Goal: Find specific page/section: Find specific page/section

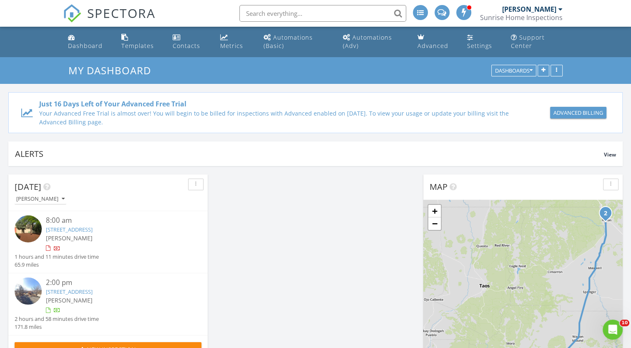
scroll to position [1023, 644]
click at [88, 49] on div "Dashboard" at bounding box center [85, 46] width 35 height 8
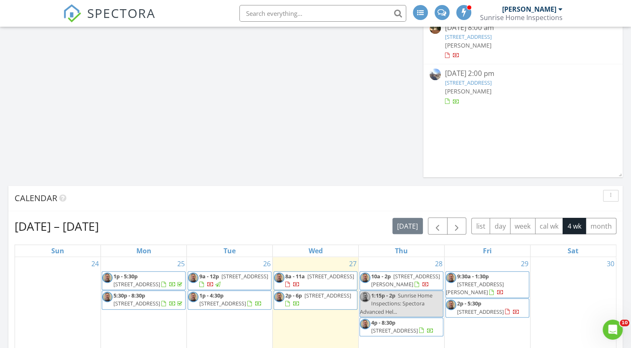
scroll to position [663, 0]
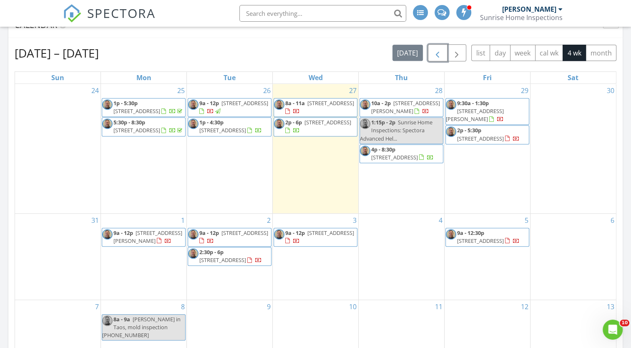
click at [438, 58] on span "button" at bounding box center [438, 53] width 10 height 10
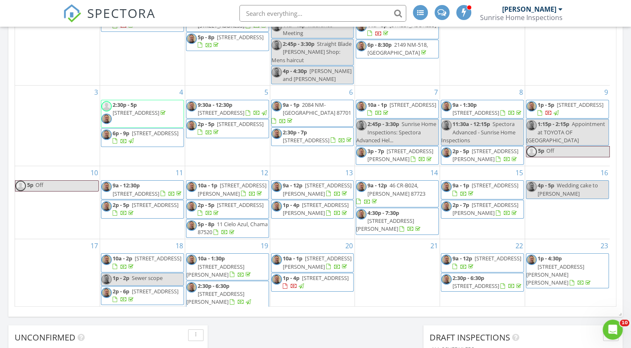
scroll to position [769, 0]
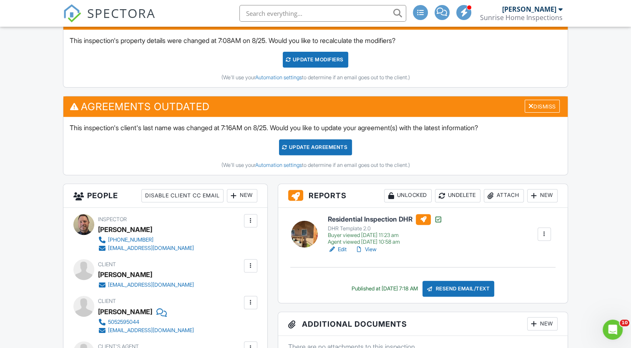
click at [393, 219] on h6 "Residential Inspection DHR" at bounding box center [385, 219] width 115 height 11
